Goal: Information Seeking & Learning: Check status

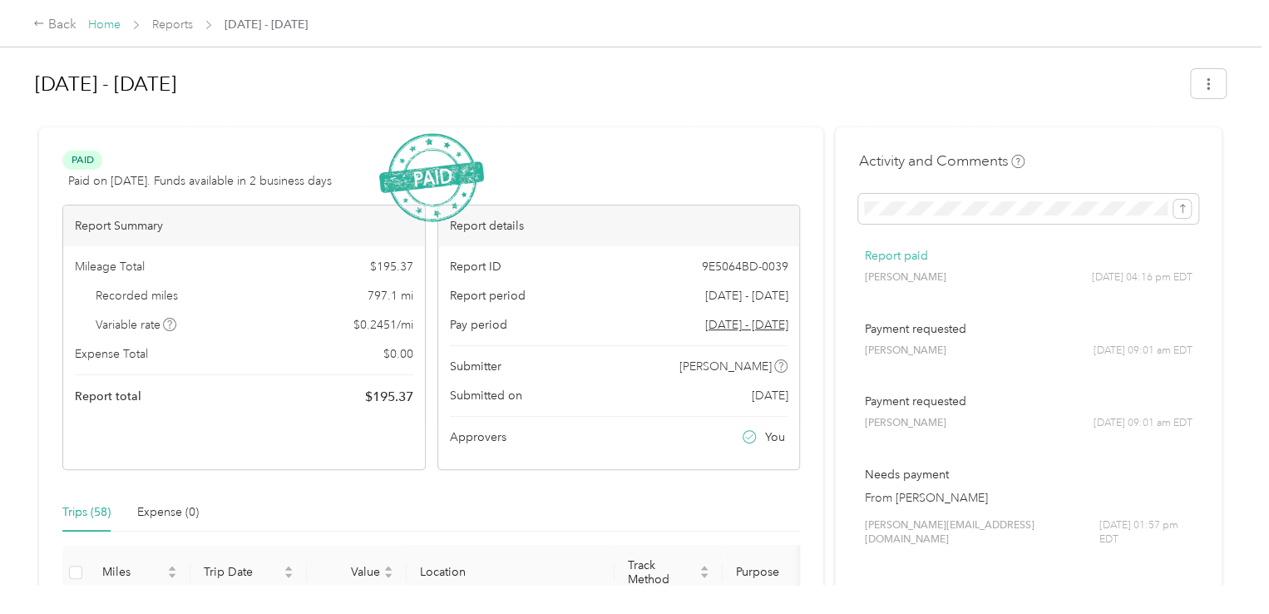
click at [109, 25] on link "Home" at bounding box center [104, 24] width 32 height 14
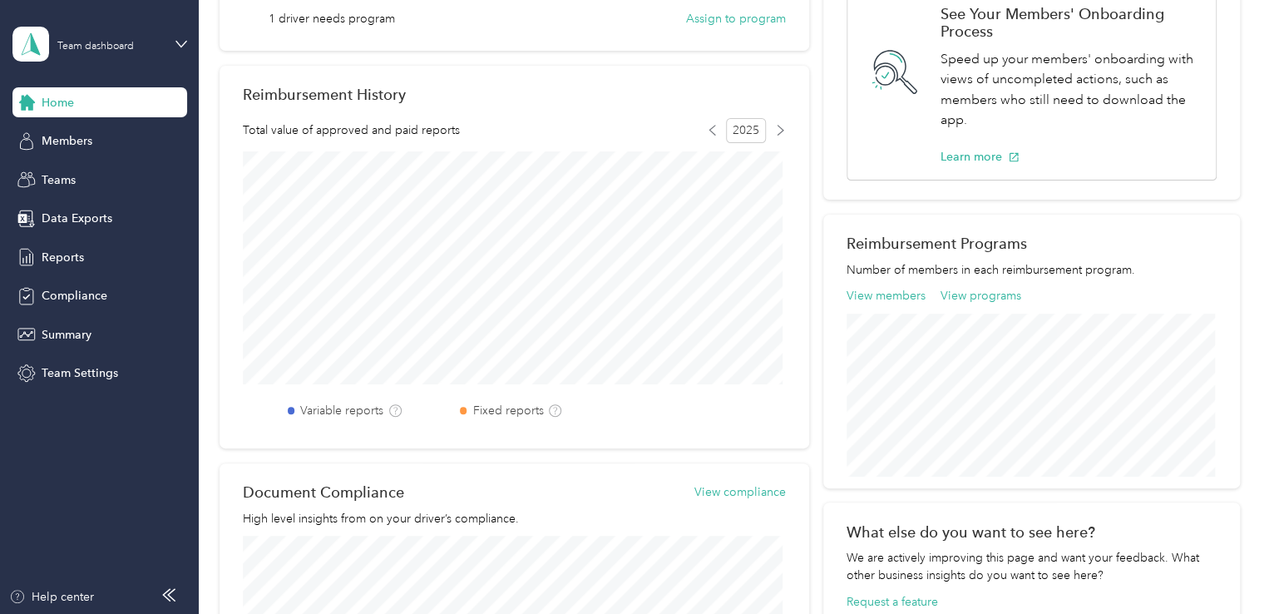
scroll to position [365, 0]
click at [888, 292] on div "Reimbursement Programs Number of members in each reimbursement program. View me…" at bounding box center [1031, 349] width 417 height 274
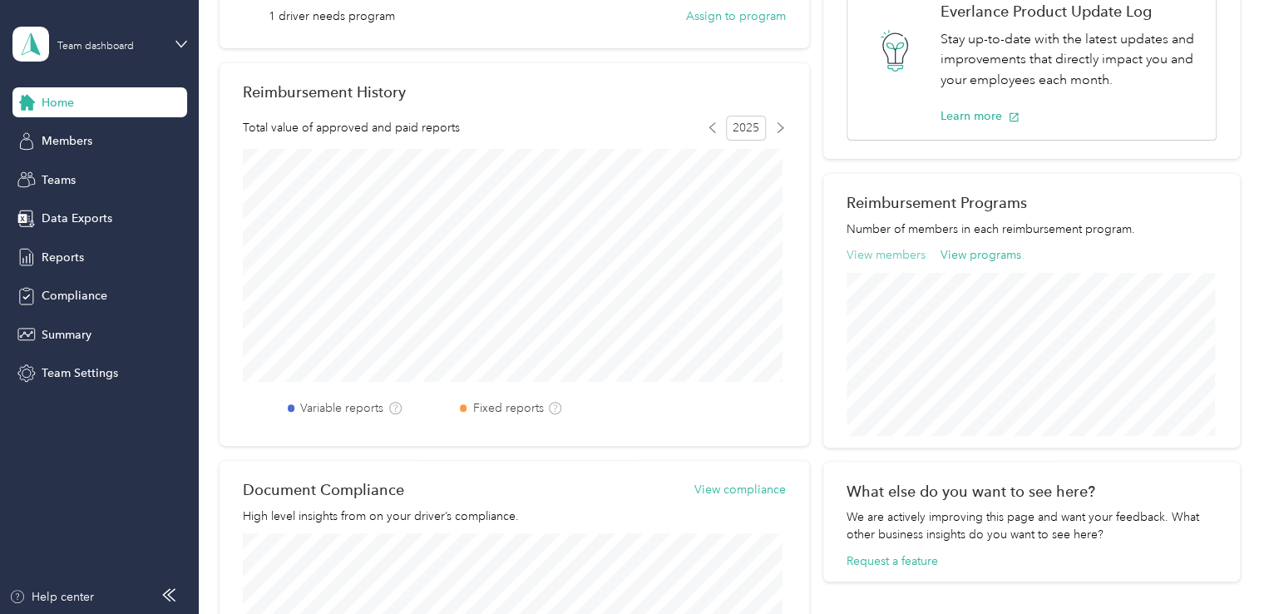
click at [881, 254] on button "View members" at bounding box center [886, 254] width 79 height 17
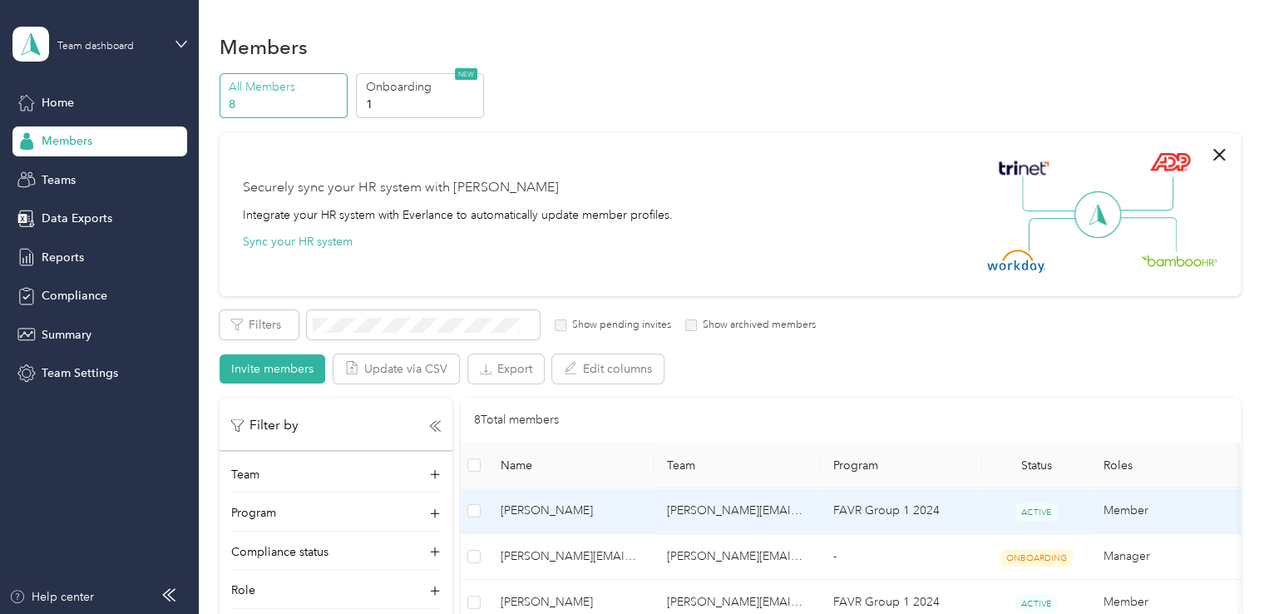
click at [712, 504] on td "[PERSON_NAME][EMAIL_ADDRESS][DOMAIN_NAME]" at bounding box center [737, 511] width 166 height 46
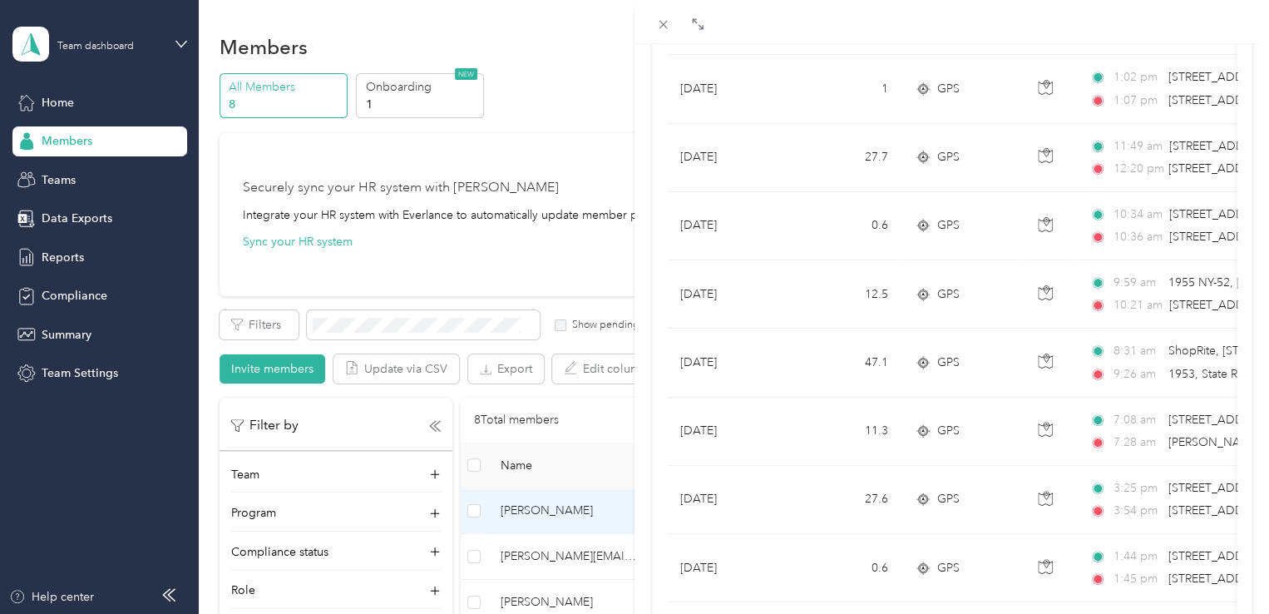
scroll to position [282, 0]
